Goal: Task Accomplishment & Management: Manage account settings

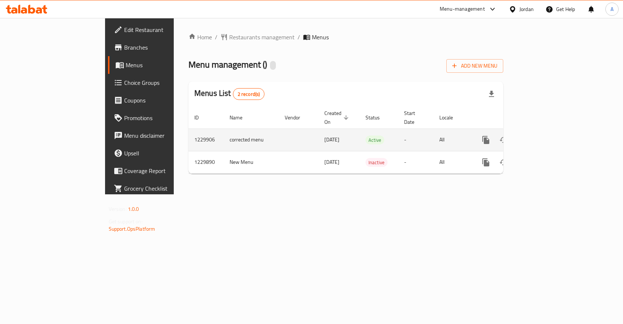
click at [543, 136] on icon "enhanced table" at bounding box center [538, 140] width 9 height 9
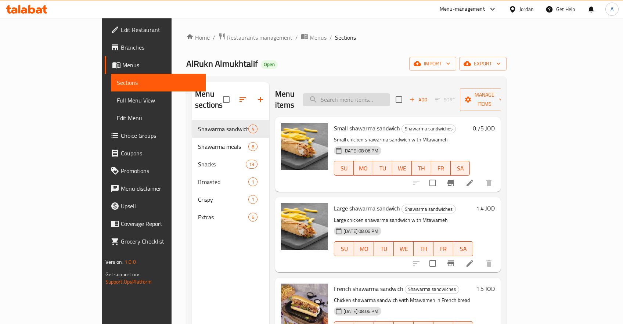
click at [372, 95] on input "search" at bounding box center [346, 99] width 87 height 13
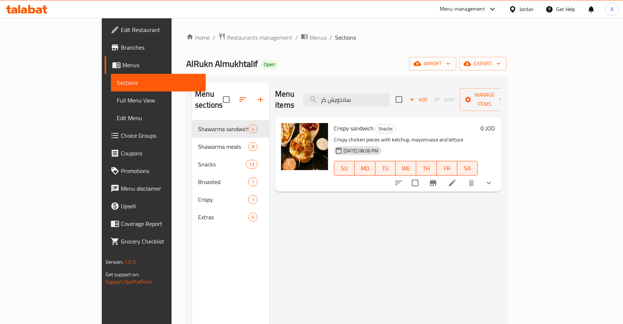
type input "ساندويش كر"
click at [493, 179] on icon "show more" at bounding box center [488, 183] width 9 height 9
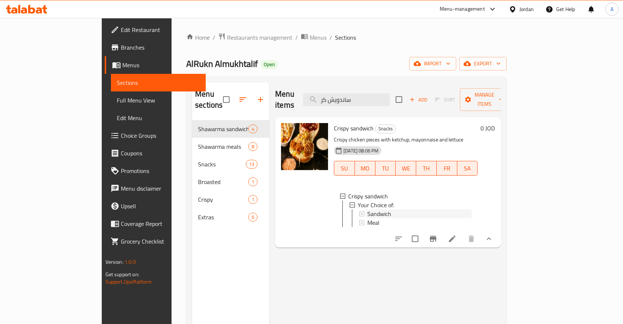
click at [367, 209] on div "Sandwich" at bounding box center [419, 213] width 104 height 9
click at [367, 209] on span "Sandwich" at bounding box center [379, 213] width 24 height 9
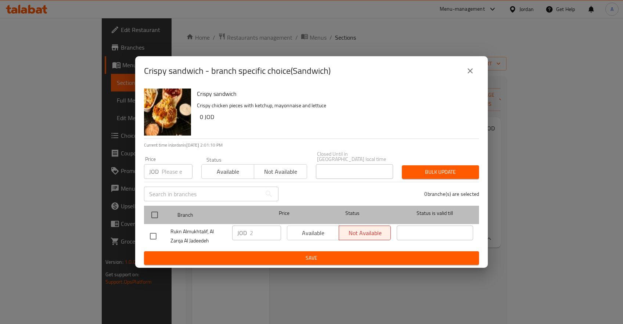
click at [145, 209] on div "Branch Price Status Status is valid till" at bounding box center [311, 215] width 335 height 18
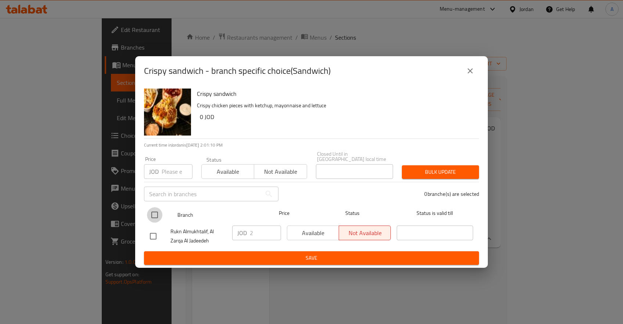
click at [156, 214] on input "checkbox" at bounding box center [154, 214] width 15 height 15
checkbox input "true"
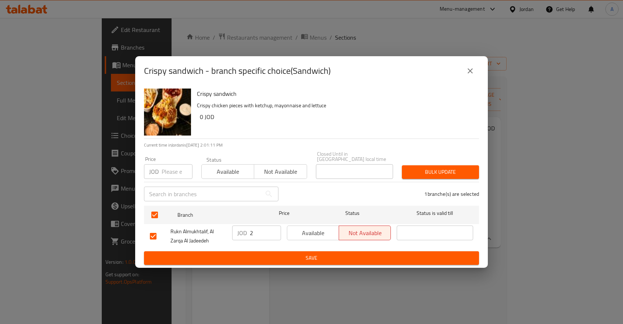
click at [270, 227] on input "2" at bounding box center [265, 233] width 31 height 15
type input "2.75"
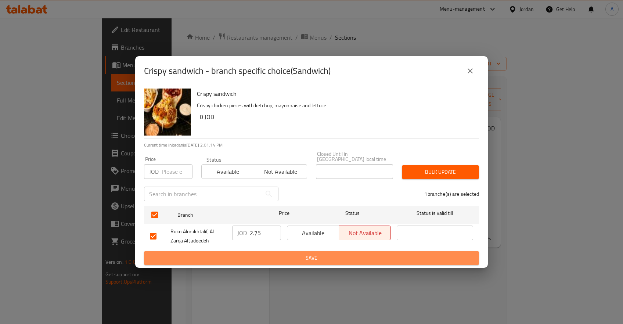
click at [285, 253] on span "Save" at bounding box center [311, 257] width 323 height 9
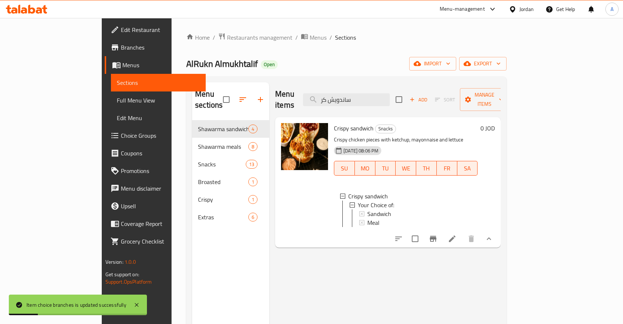
click at [370, 209] on div "Sandwich" at bounding box center [419, 213] width 104 height 9
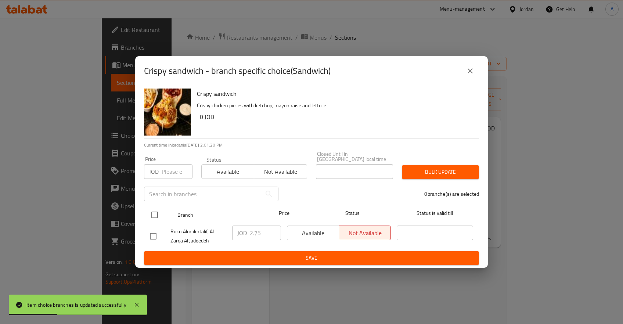
click at [154, 211] on input "checkbox" at bounding box center [154, 214] width 15 height 15
checkbox input "true"
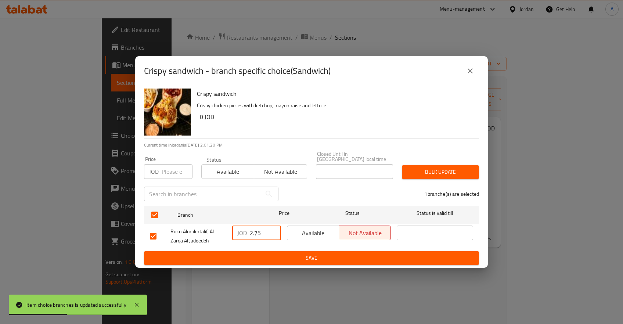
click at [264, 227] on input "2.75" at bounding box center [265, 233] width 31 height 15
click at [295, 255] on span "Save" at bounding box center [311, 257] width 323 height 9
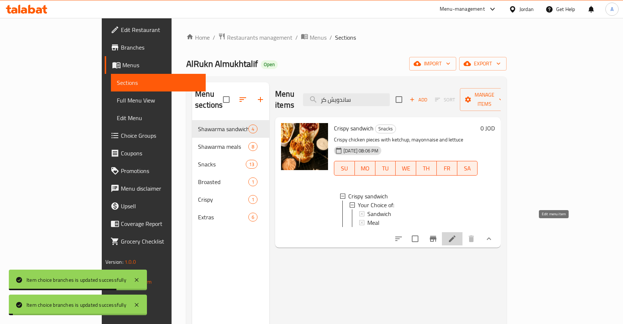
click at [457, 234] on icon at bounding box center [452, 238] width 9 height 9
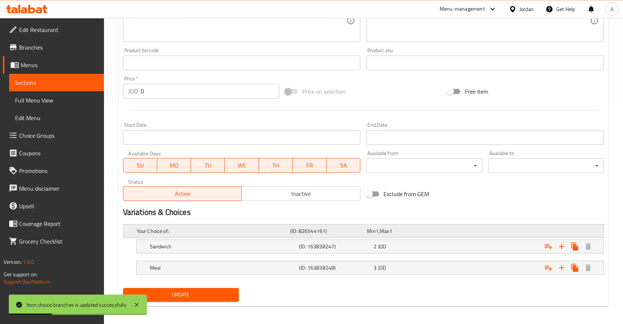
scroll to position [221, 0]
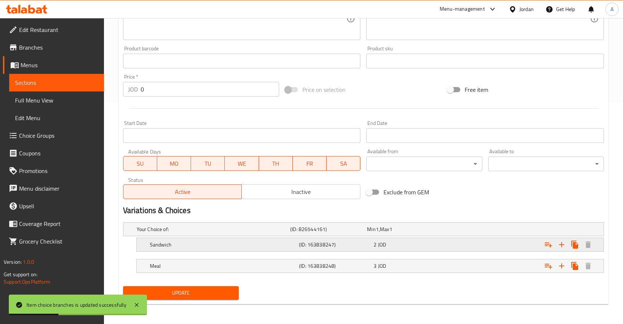
click at [398, 237] on div "Sandwich (ID: 163838247) 2 JOD" at bounding box center [365, 229] width 461 height 16
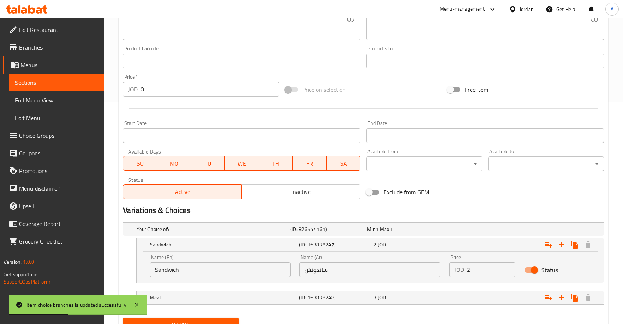
drag, startPoint x: 477, startPoint y: 267, endPoint x: 447, endPoint y: 267, distance: 30.1
click at [467, 267] on input "2" at bounding box center [491, 269] width 48 height 15
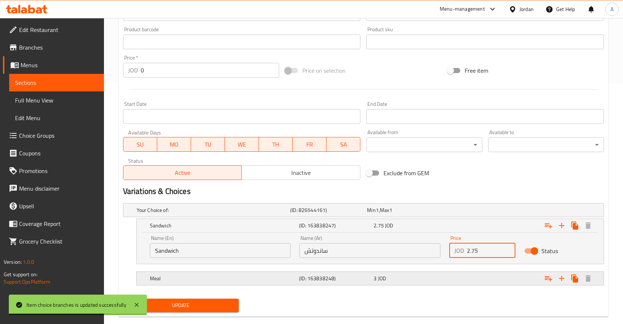
scroll to position [253, 0]
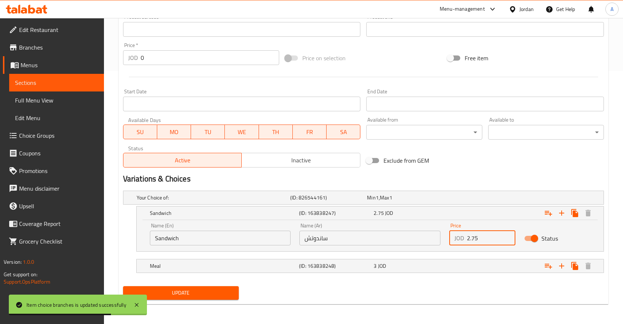
type input "2.75"
click at [199, 297] on button "Update" at bounding box center [181, 293] width 116 height 14
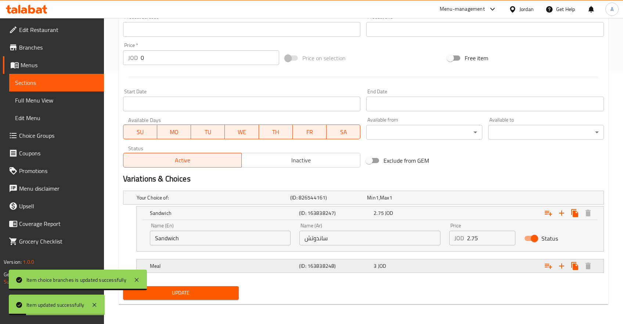
click at [441, 201] on div "3 JOD" at bounding box center [404, 197] width 74 height 7
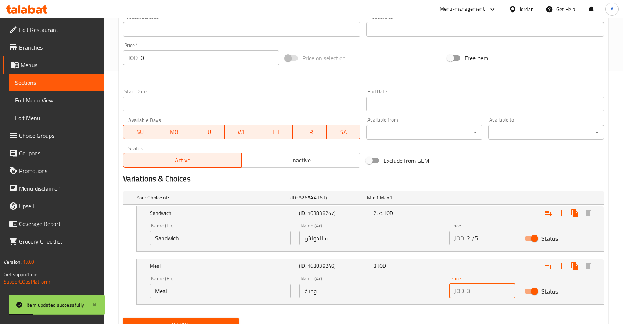
click at [480, 292] on input "3" at bounding box center [491, 291] width 48 height 15
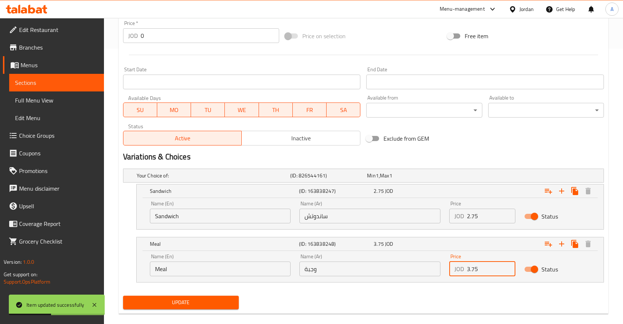
scroll to position [284, 0]
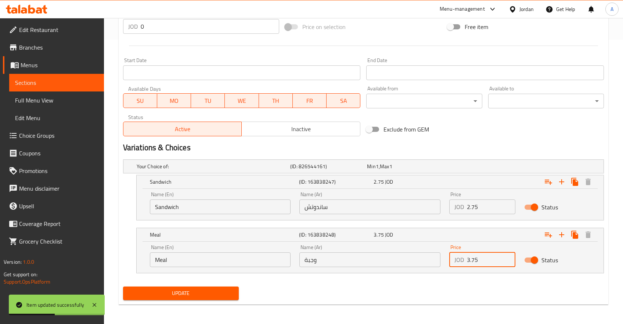
click at [209, 294] on span "Update" at bounding box center [181, 293] width 104 height 9
click at [491, 258] on input "3.75" at bounding box center [491, 259] width 48 height 15
type input "3.5"
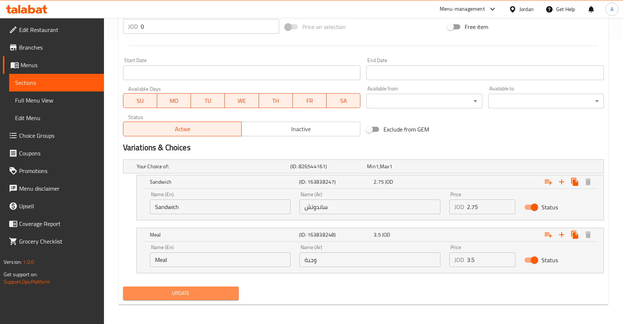
click at [164, 294] on span "Update" at bounding box center [181, 293] width 104 height 9
click at [217, 293] on span "Update" at bounding box center [181, 293] width 104 height 9
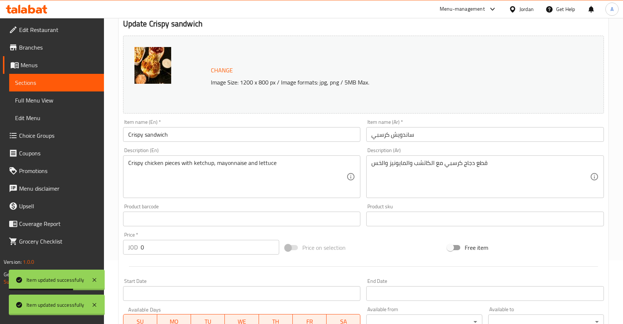
scroll to position [0, 0]
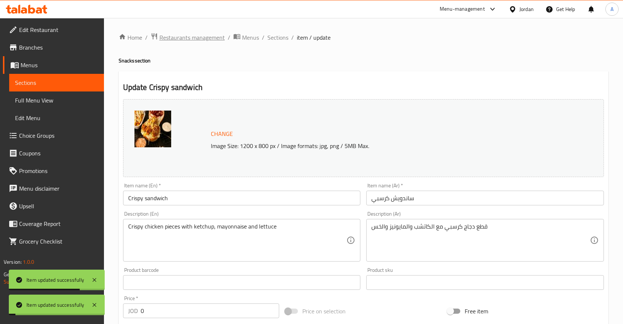
click at [169, 33] on span "Restaurants management" at bounding box center [191, 37] width 65 height 9
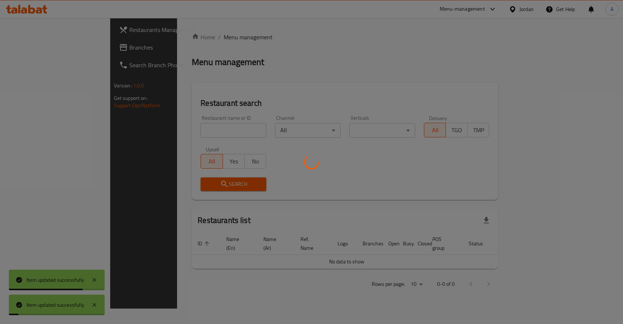
click at [170, 35] on div at bounding box center [311, 162] width 623 height 324
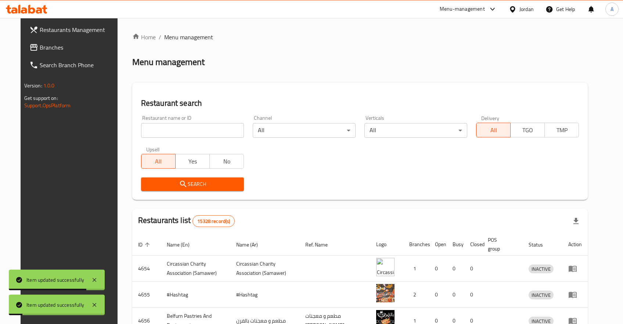
click at [177, 132] on input "search" at bounding box center [192, 130] width 103 height 15
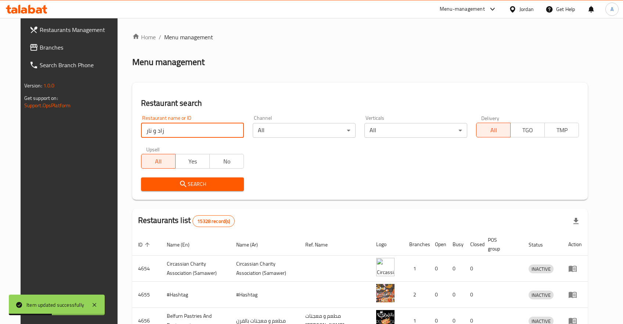
type input "زاد و نار"
click button "Search" at bounding box center [192, 184] width 103 height 14
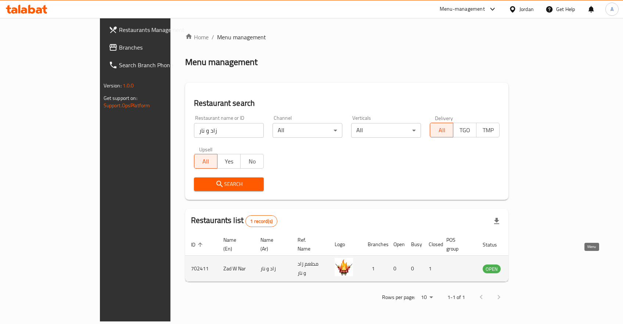
click at [530, 266] on icon "enhanced table" at bounding box center [526, 269] width 8 height 6
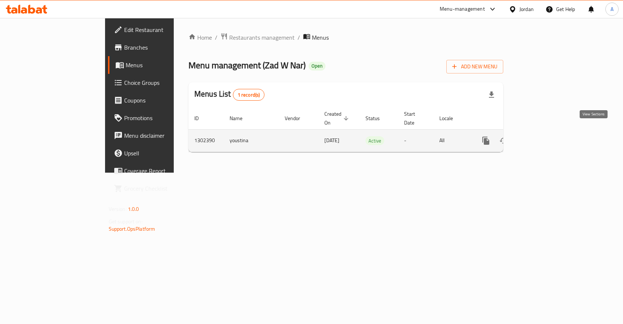
click at [548, 132] on link "enhanced table" at bounding box center [539, 141] width 18 height 18
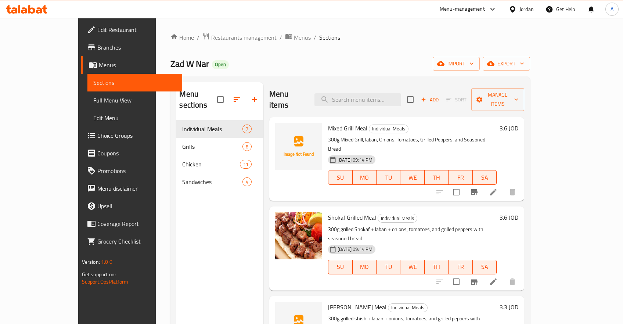
click at [81, 52] on link "Branches" at bounding box center [131, 48] width 101 height 18
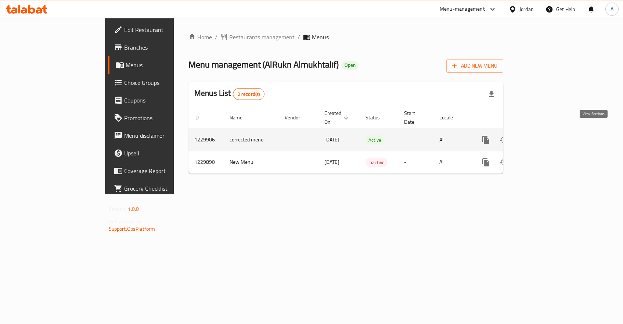
click at [543, 136] on icon "enhanced table" at bounding box center [538, 140] width 9 height 9
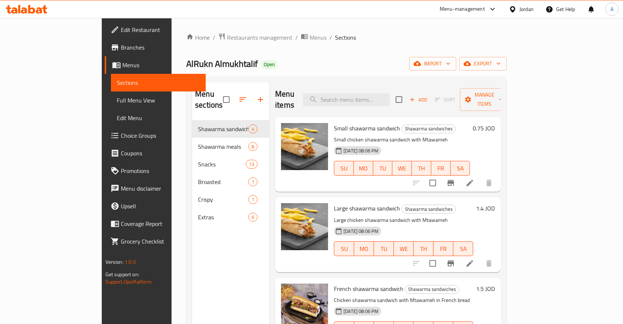
click at [121, 45] on span "Branches" at bounding box center [160, 47] width 79 height 9
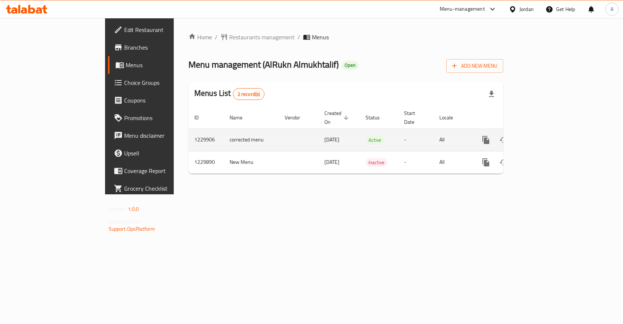
click at [548, 138] on link "enhanced table" at bounding box center [539, 140] width 18 height 18
